Goal: Task Accomplishment & Management: Manage account settings

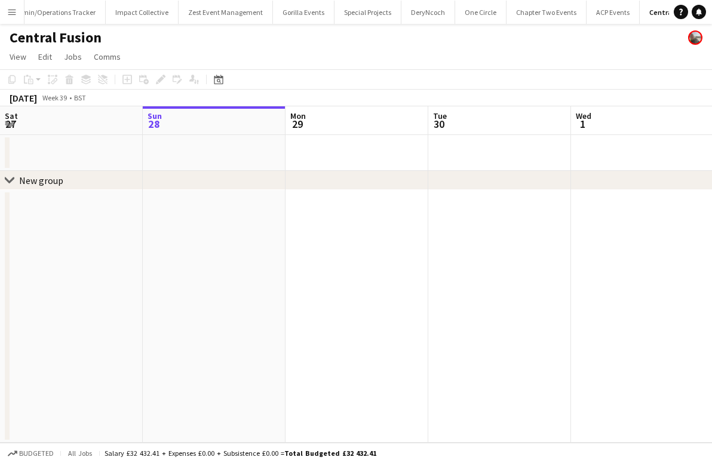
click at [10, 13] on app-icon "Menu" at bounding box center [12, 12] width 10 height 10
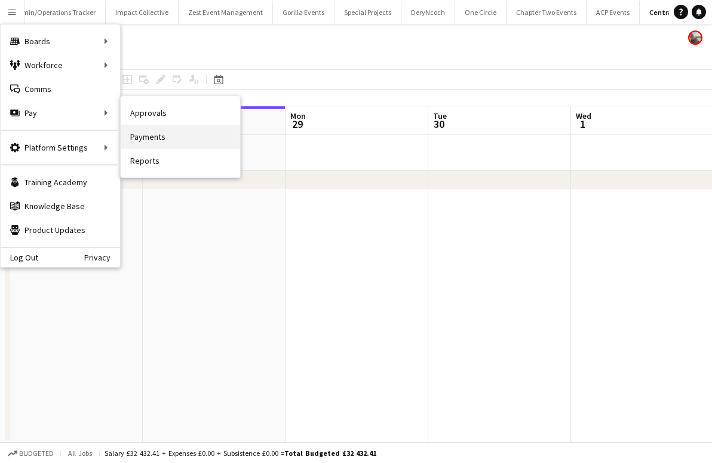
click at [134, 134] on link "Payments" at bounding box center [180, 137] width 119 height 24
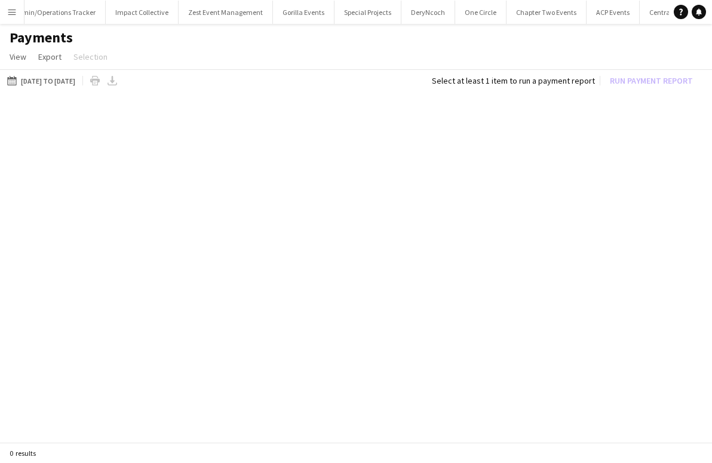
scroll to position [0, 1335]
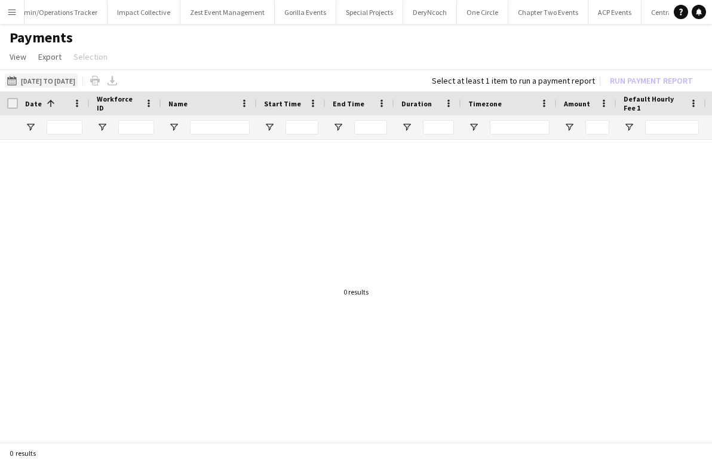
click at [30, 75] on button "[DATE] to [DATE] [DATE] to [DATE]" at bounding box center [41, 80] width 73 height 14
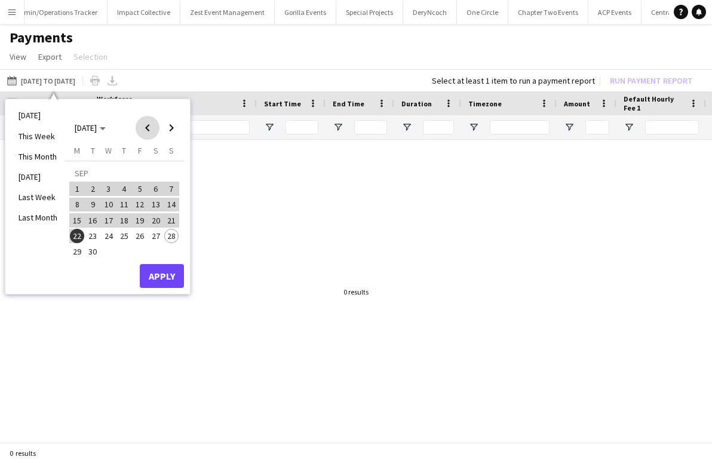
click at [146, 126] on span "Previous month" at bounding box center [148, 128] width 24 height 24
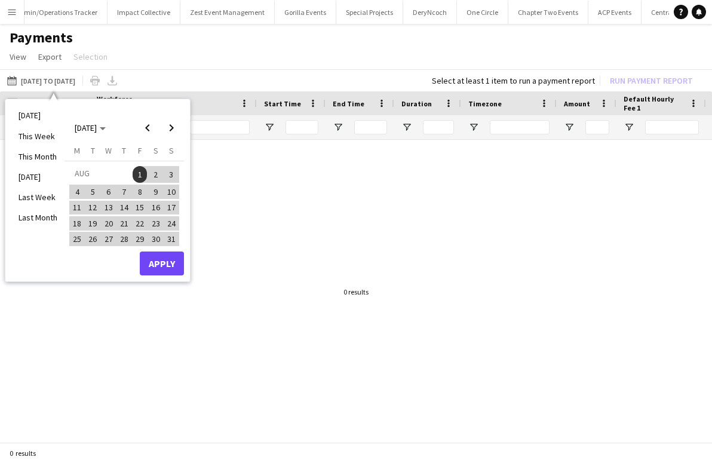
click at [134, 178] on span "01-08-2025" at bounding box center [140, 174] width 16 height 17
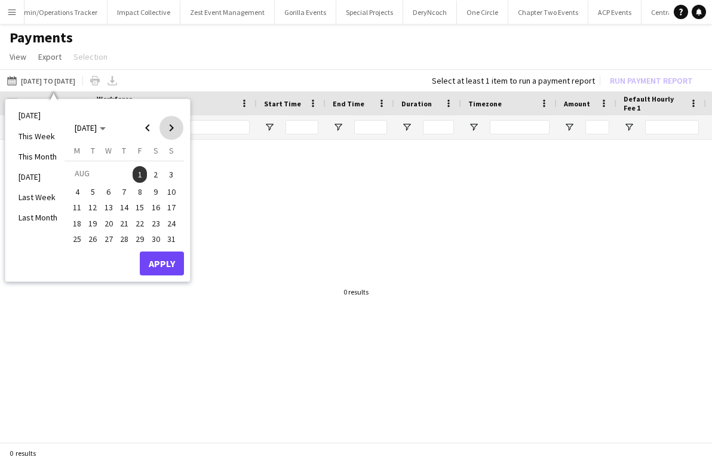
click at [176, 120] on span "Next month" at bounding box center [171, 128] width 24 height 24
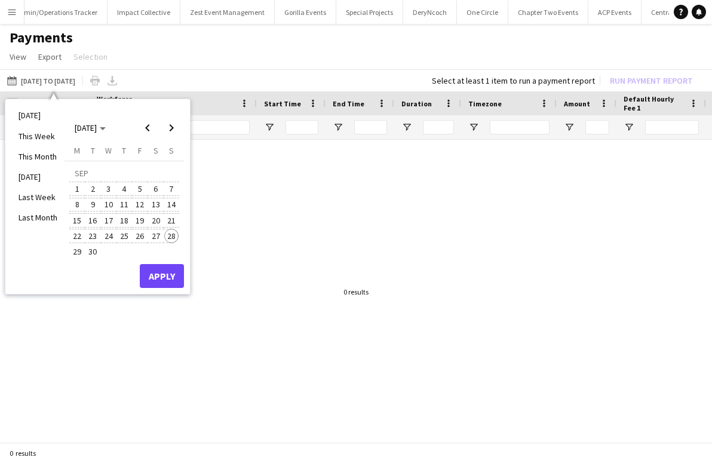
click at [170, 233] on span "28" at bounding box center [171, 236] width 14 height 14
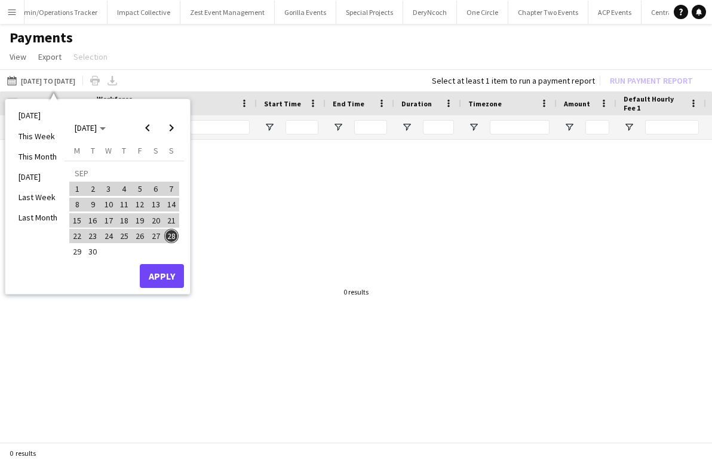
click at [167, 274] on button "Apply" at bounding box center [162, 276] width 44 height 24
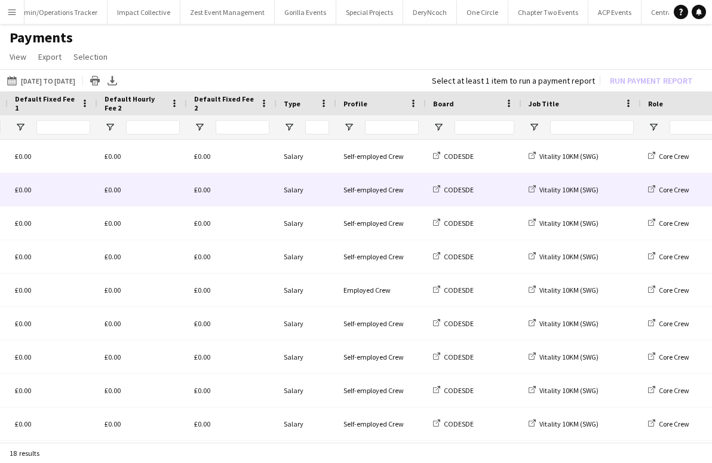
scroll to position [0, 737]
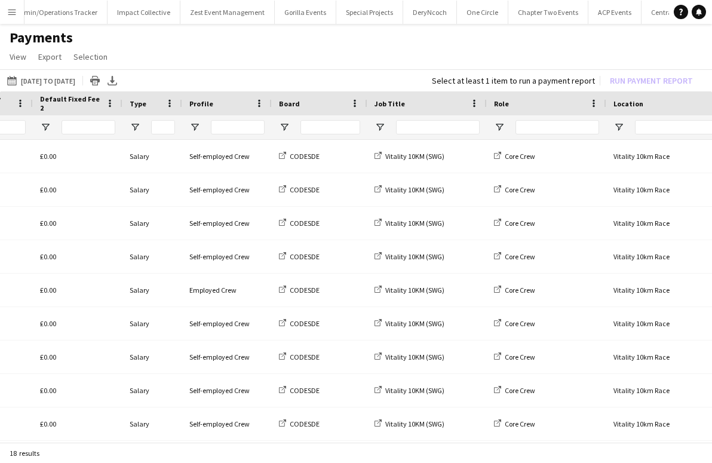
click at [9, 11] on app-icon "Menu" at bounding box center [12, 12] width 10 height 10
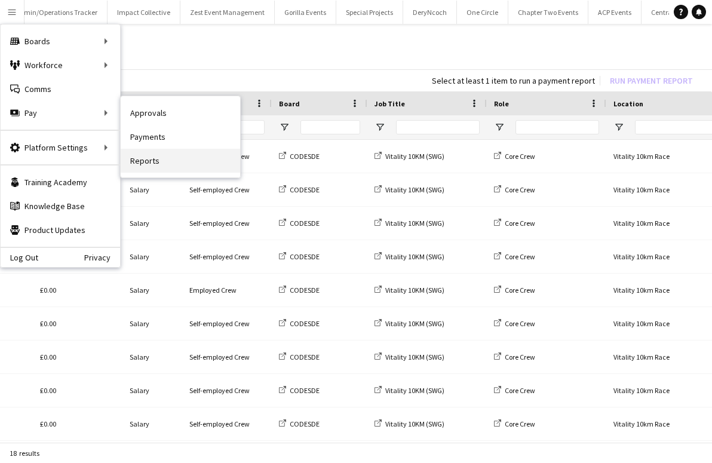
click at [136, 155] on link "Reports" at bounding box center [180, 161] width 119 height 24
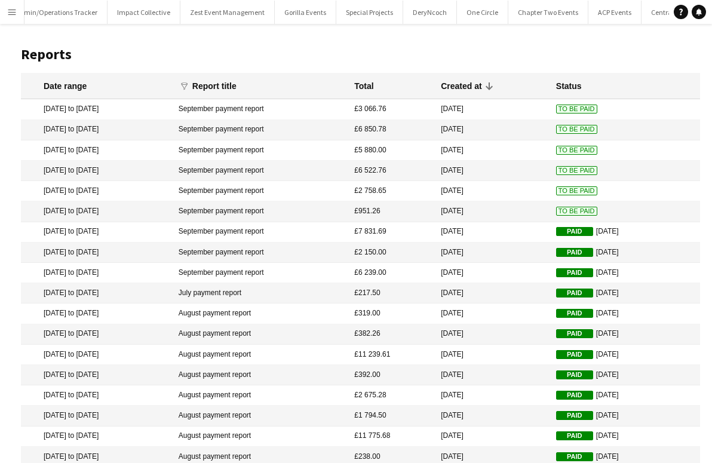
click at [416, 215] on mat-cell "£951.26" at bounding box center [391, 211] width 87 height 20
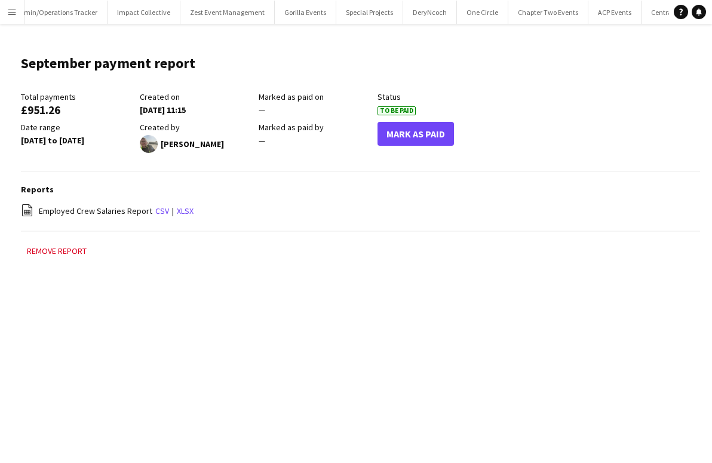
click at [422, 133] on button "Mark As Paid" at bounding box center [415, 134] width 76 height 24
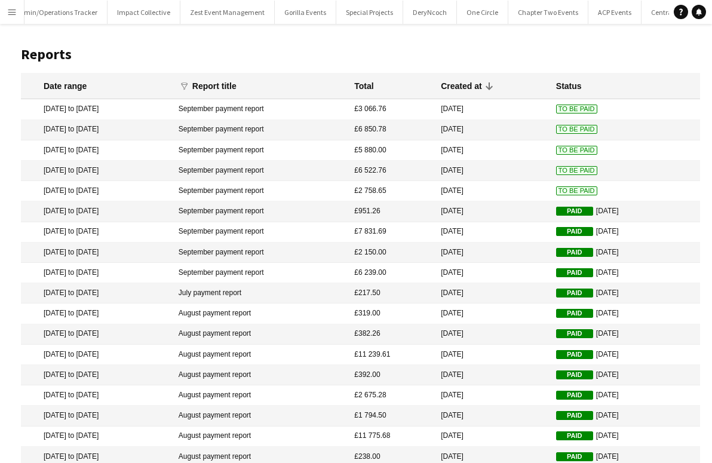
click at [616, 207] on mat-cell "Paid [DATE]" at bounding box center [625, 211] width 150 height 20
click at [497, 188] on mat-cell "[DATE]" at bounding box center [492, 191] width 115 height 20
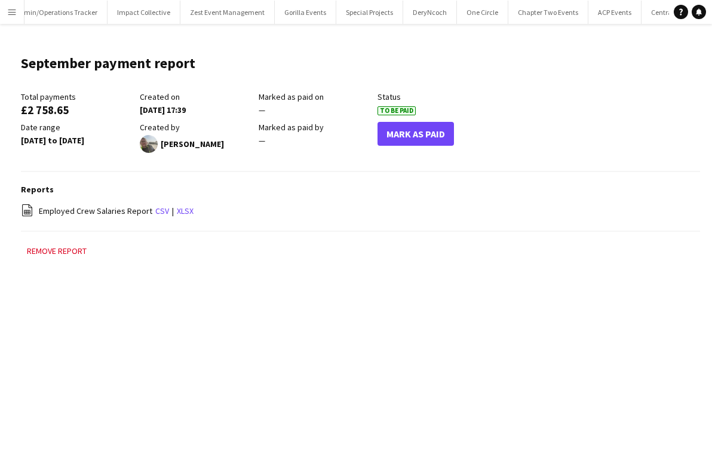
click at [393, 136] on button "Mark As Paid" at bounding box center [415, 134] width 76 height 24
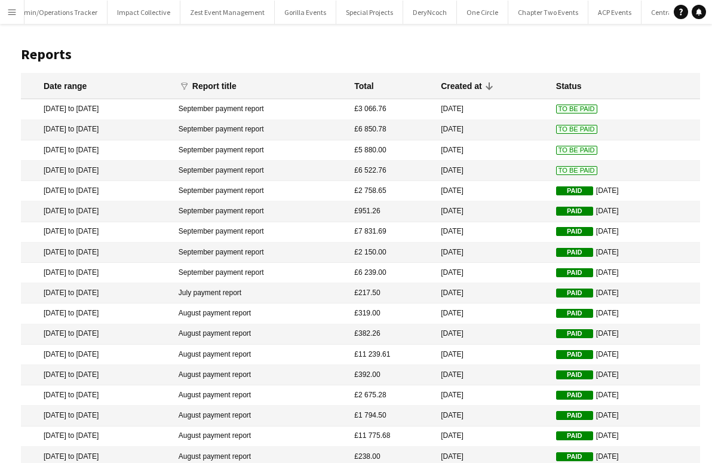
click at [508, 171] on mat-cell "[DATE]" at bounding box center [492, 171] width 115 height 20
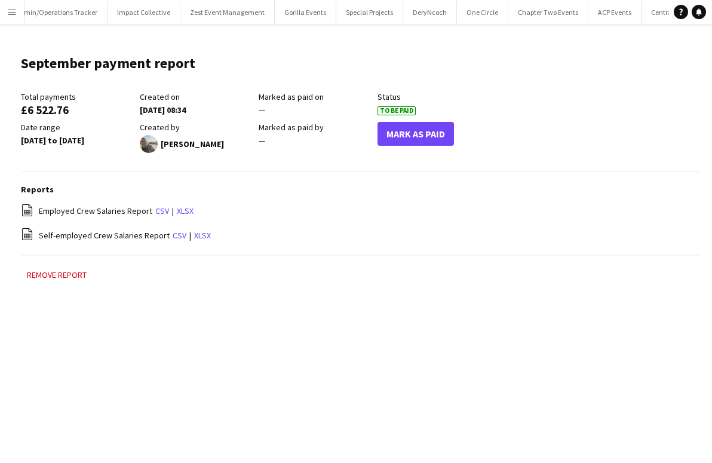
click at [416, 132] on button "Mark As Paid" at bounding box center [415, 134] width 76 height 24
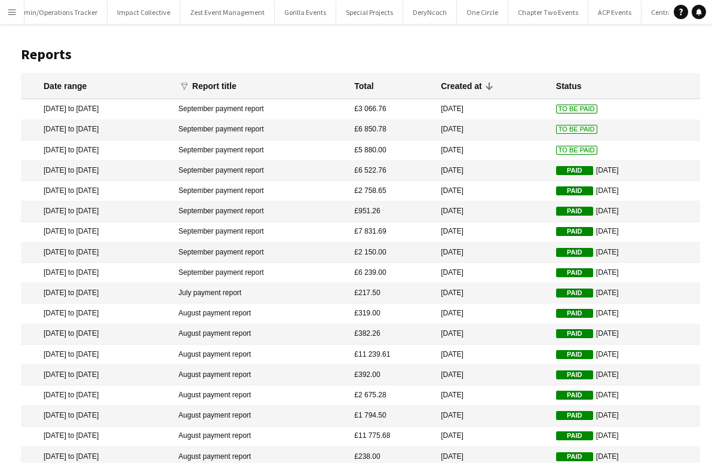
click at [469, 161] on mat-cell "[DATE]" at bounding box center [492, 171] width 115 height 20
